Goal: Information Seeking & Learning: Learn about a topic

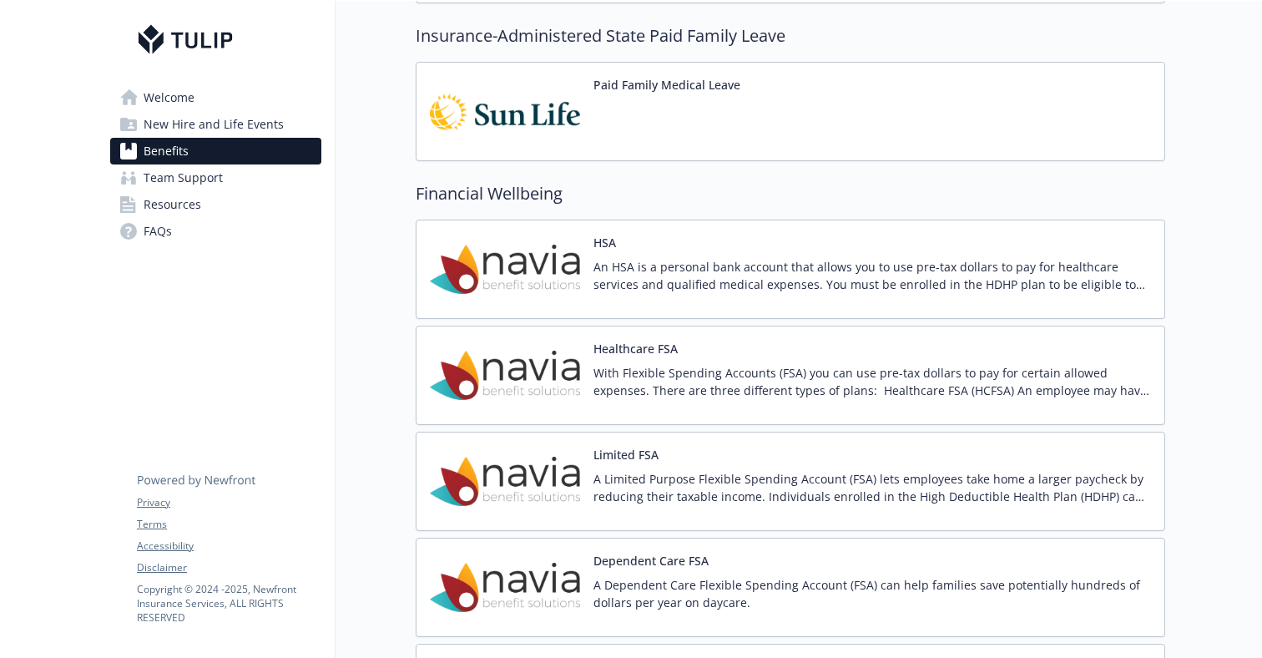
scroll to position [1340, 0]
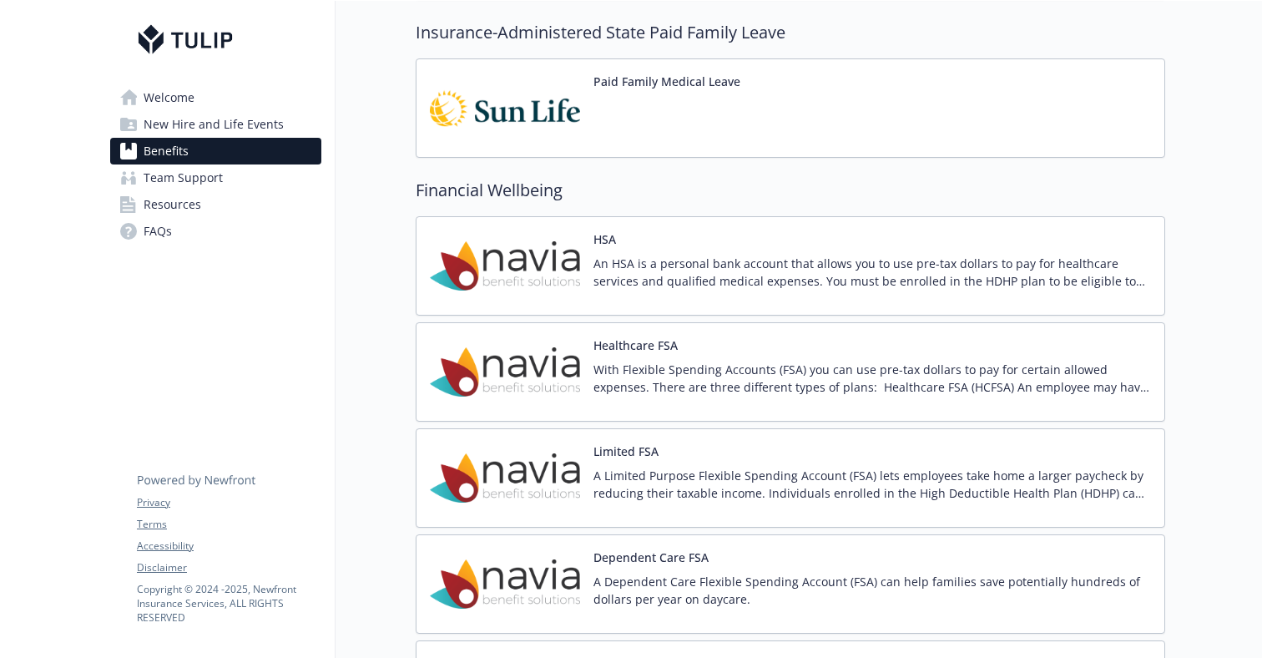
click at [706, 260] on p "An HSA is a personal bank account that allows you to use pre-tax dollars to pay…" at bounding box center [873, 272] width 558 height 35
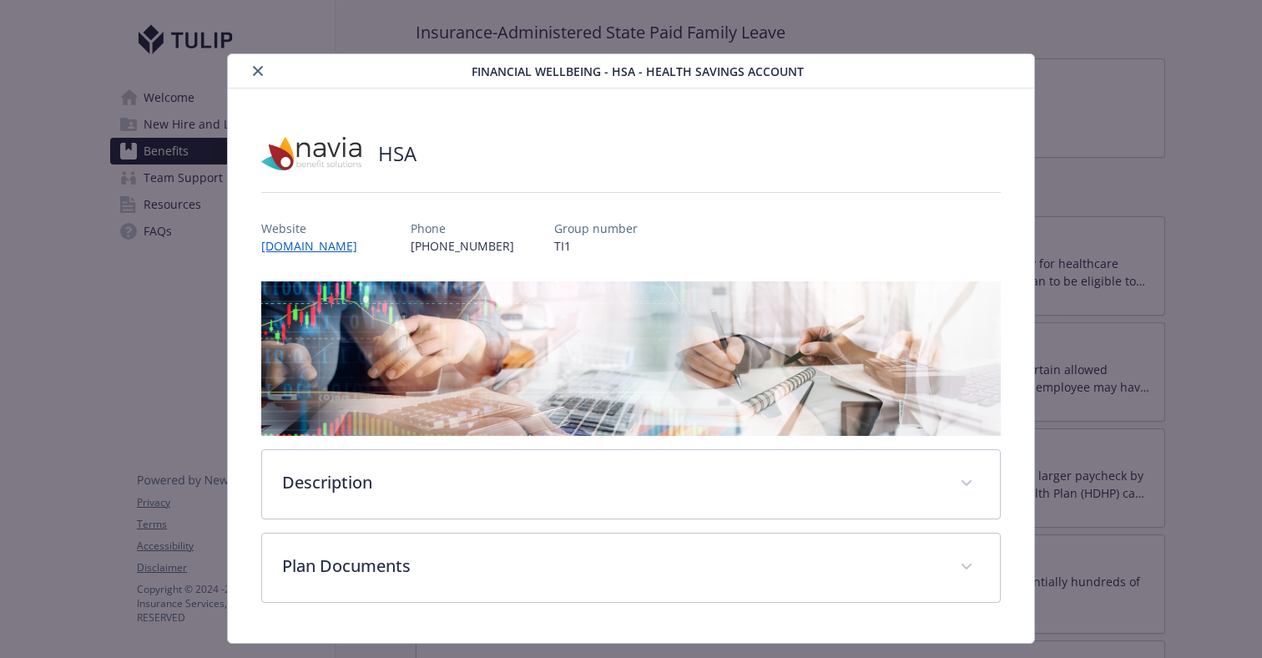
scroll to position [38, 0]
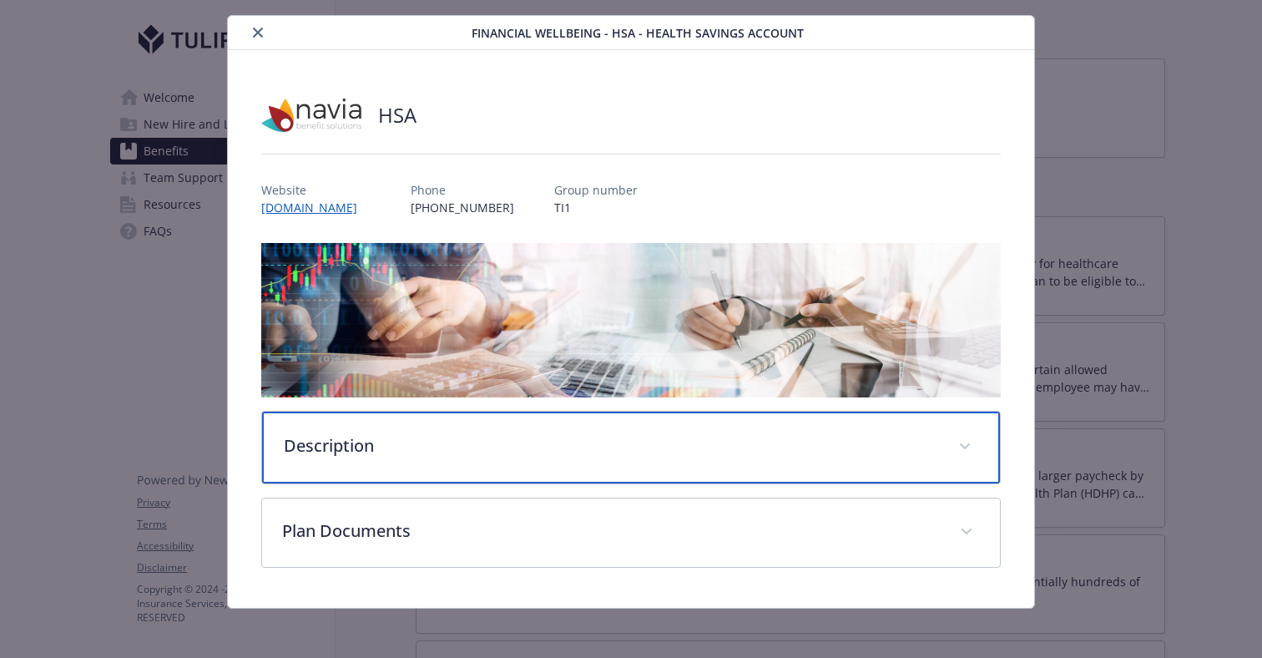
click at [862, 442] on p "Description" at bounding box center [611, 445] width 654 height 25
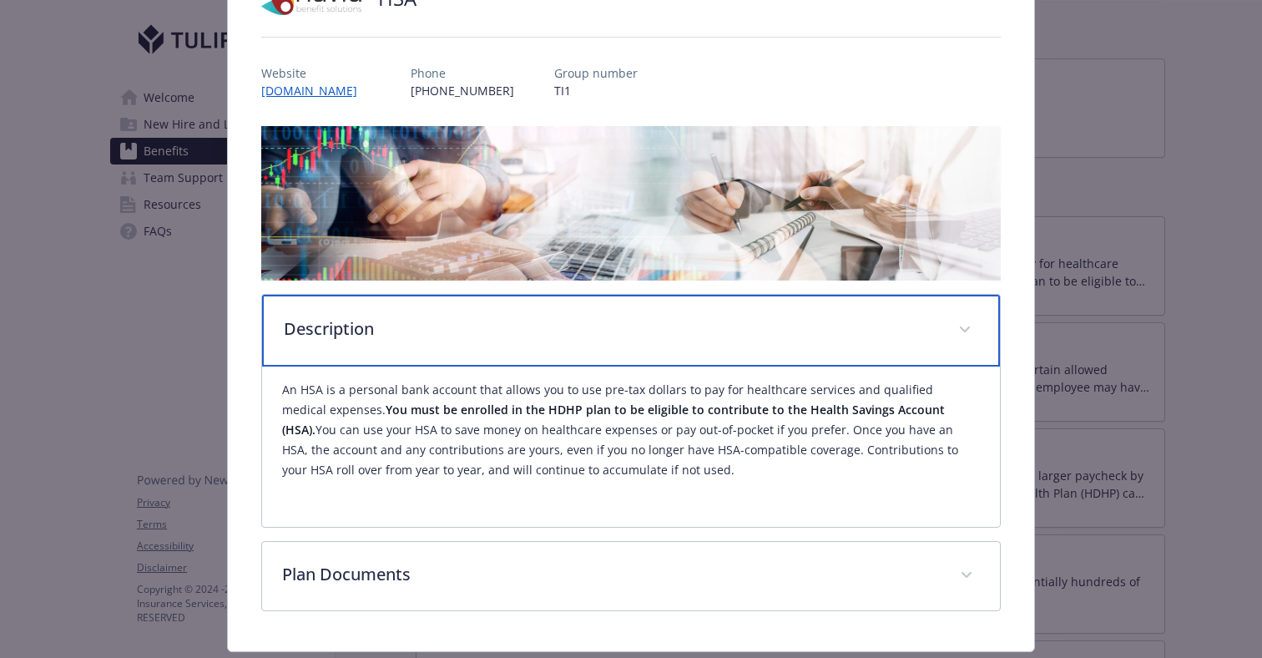
scroll to position [202, 0]
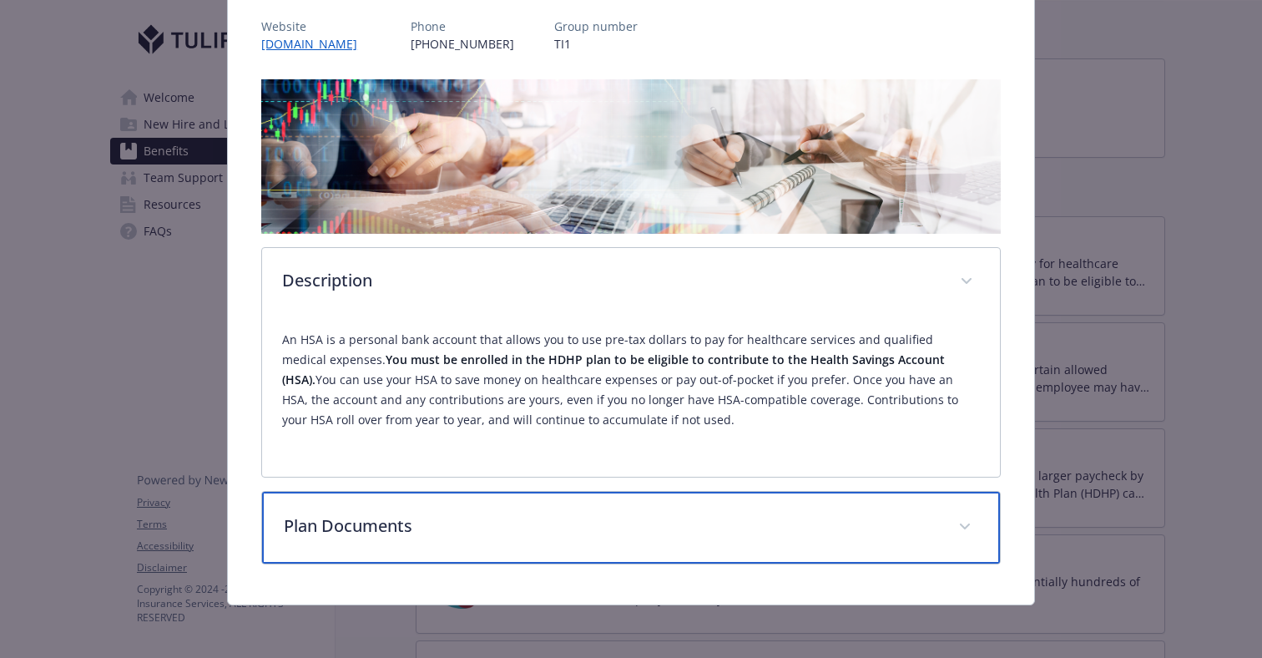
click at [860, 517] on p "Plan Documents" at bounding box center [611, 525] width 654 height 25
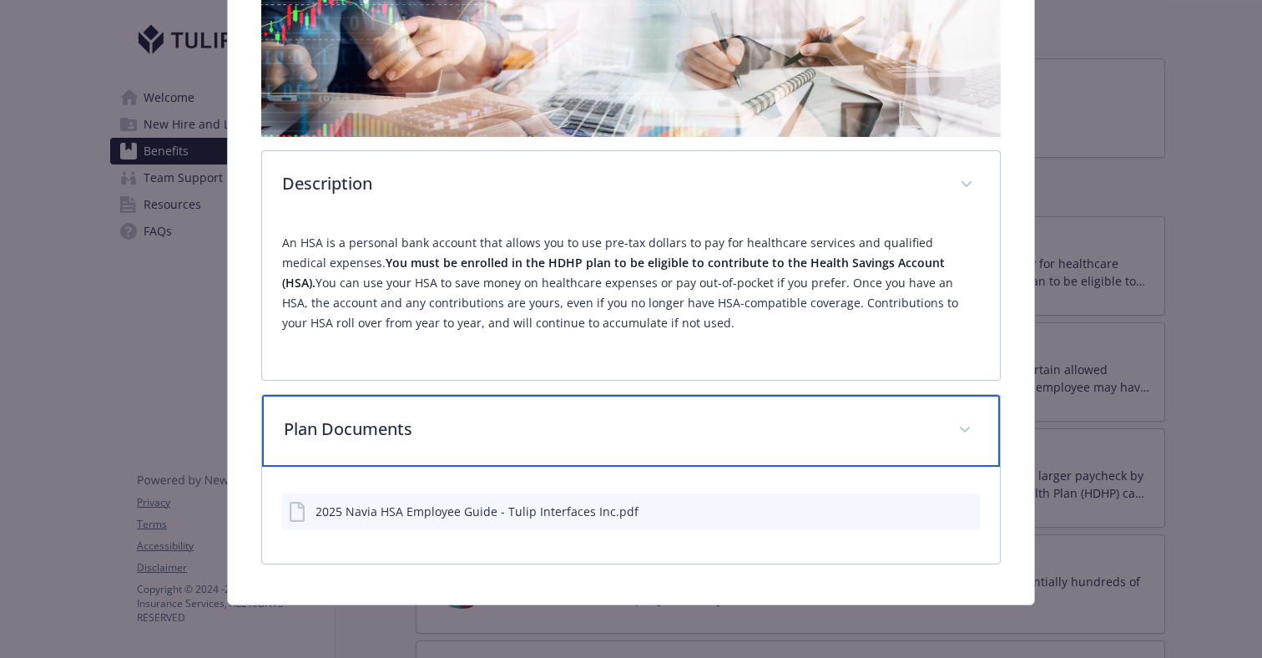
scroll to position [294, 0]
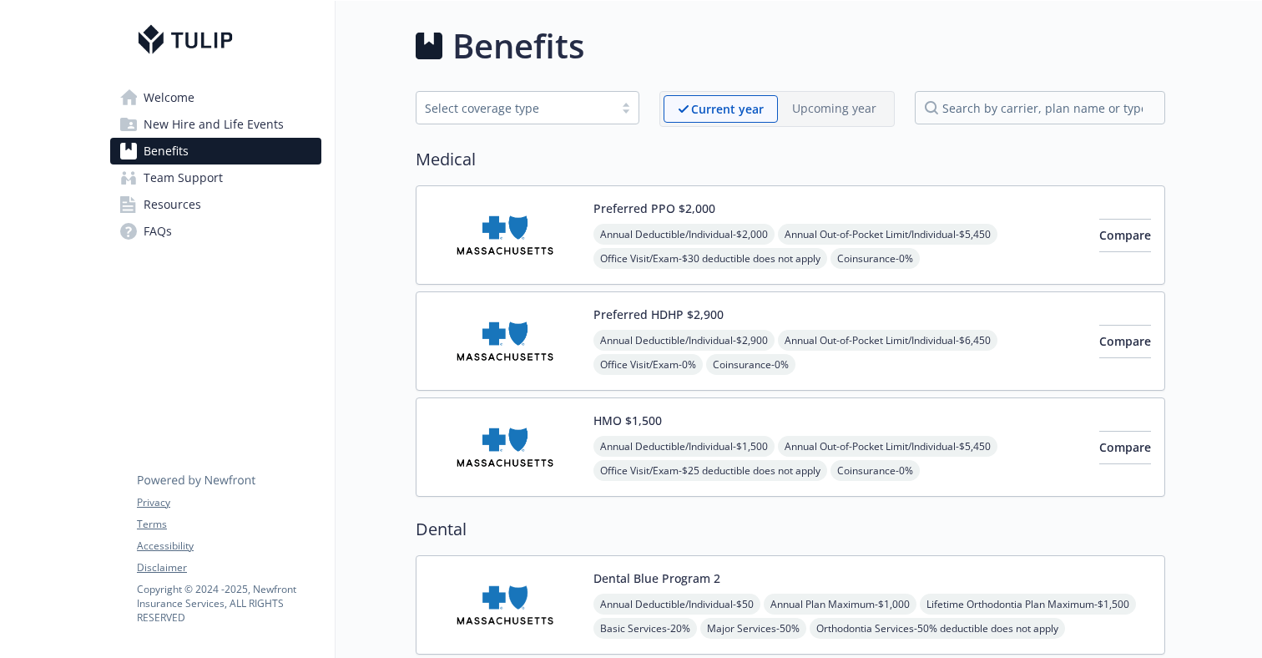
click at [275, 124] on span "New Hire and Life Events" at bounding box center [214, 124] width 140 height 27
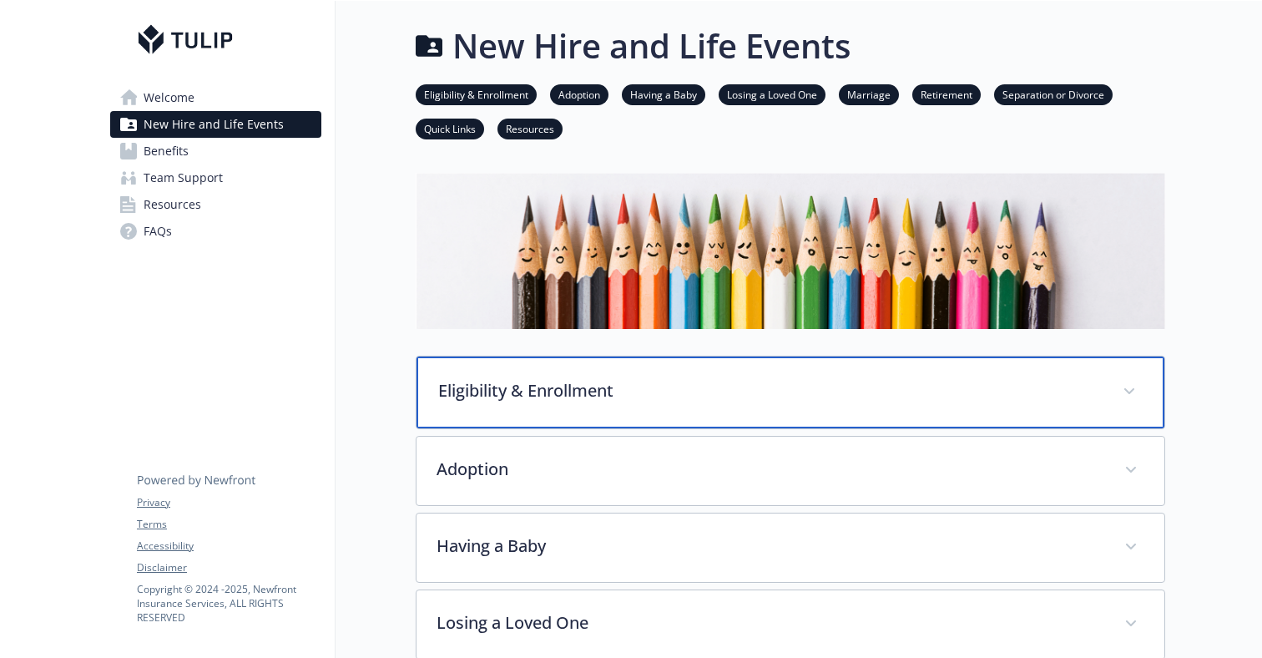
click at [595, 393] on p "Eligibility & Enrollment" at bounding box center [770, 390] width 664 height 25
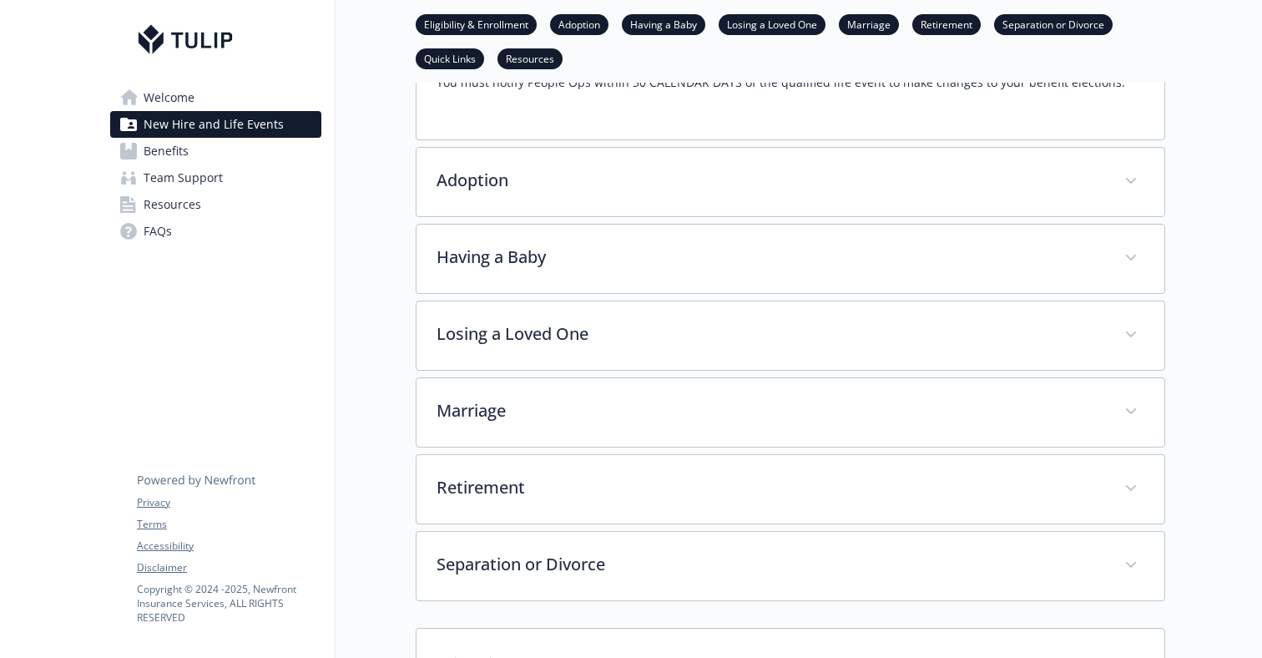
scroll to position [1070, 0]
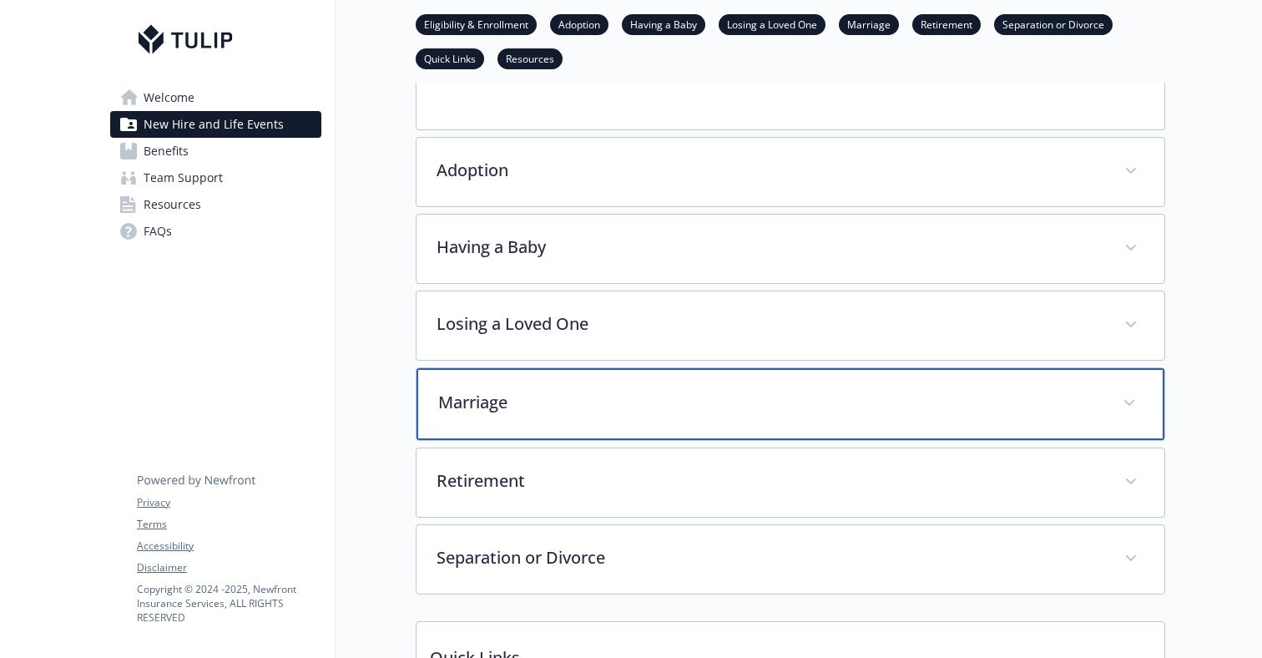
click at [569, 368] on div "Marriage" at bounding box center [791, 404] width 748 height 72
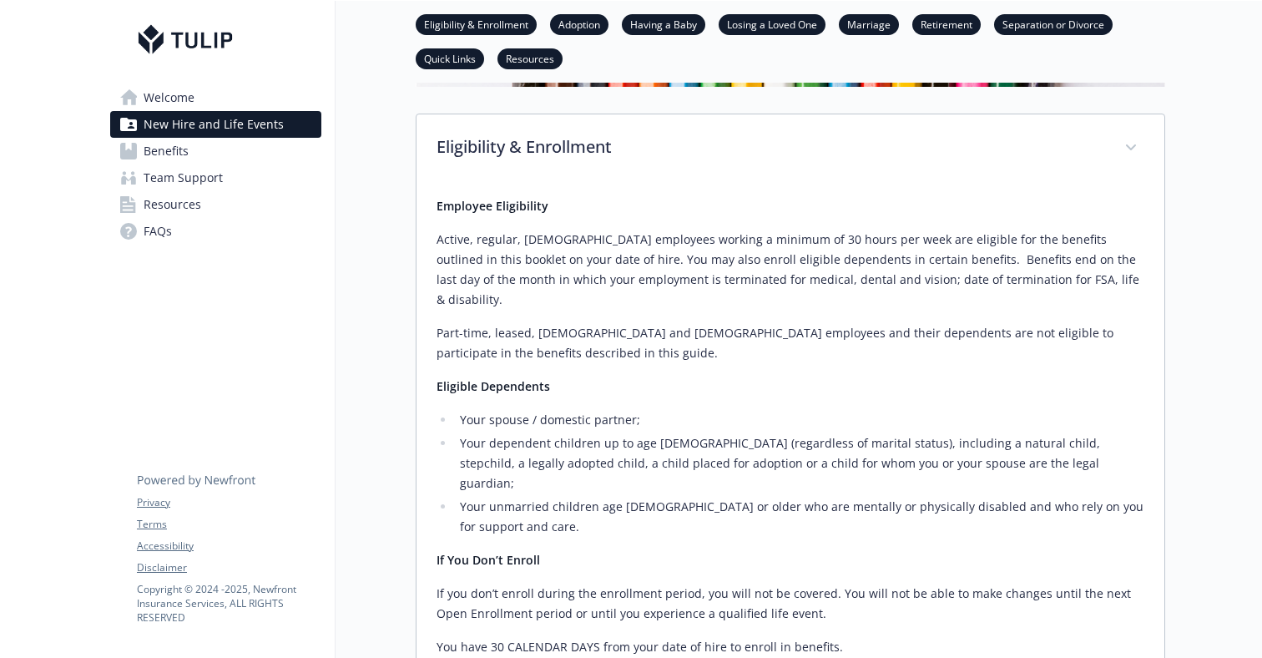
scroll to position [0, 0]
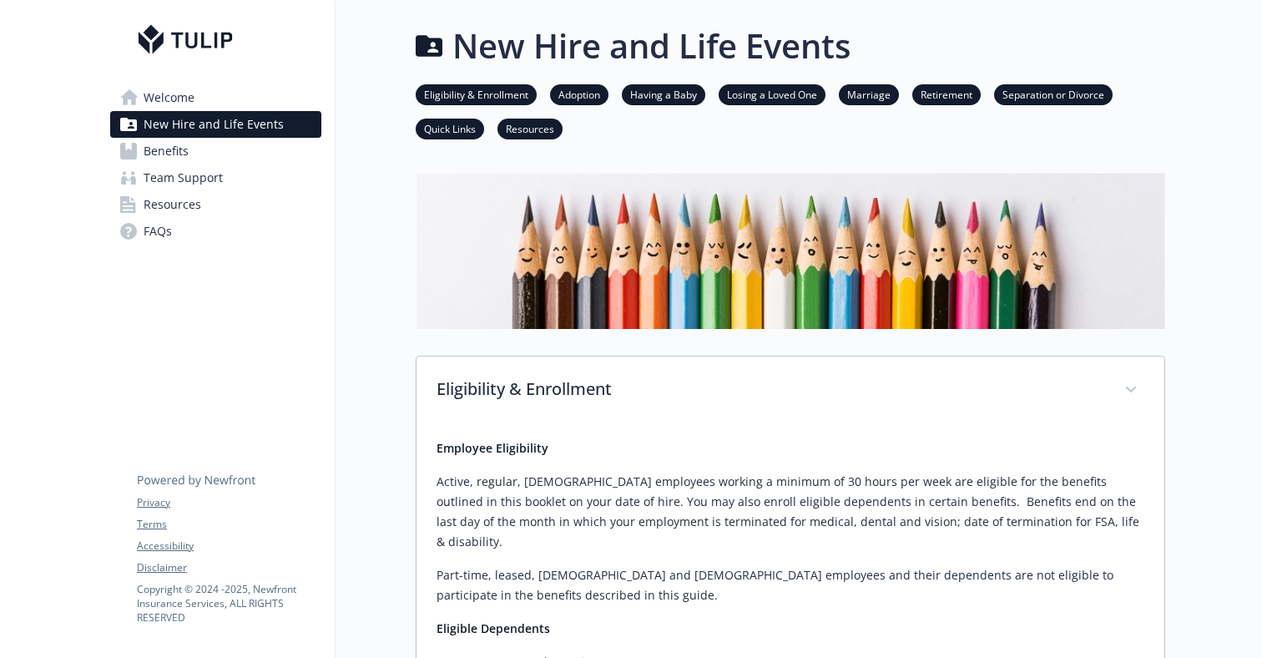
click at [180, 93] on span "Welcome" at bounding box center [169, 97] width 51 height 27
